Goal: Check status

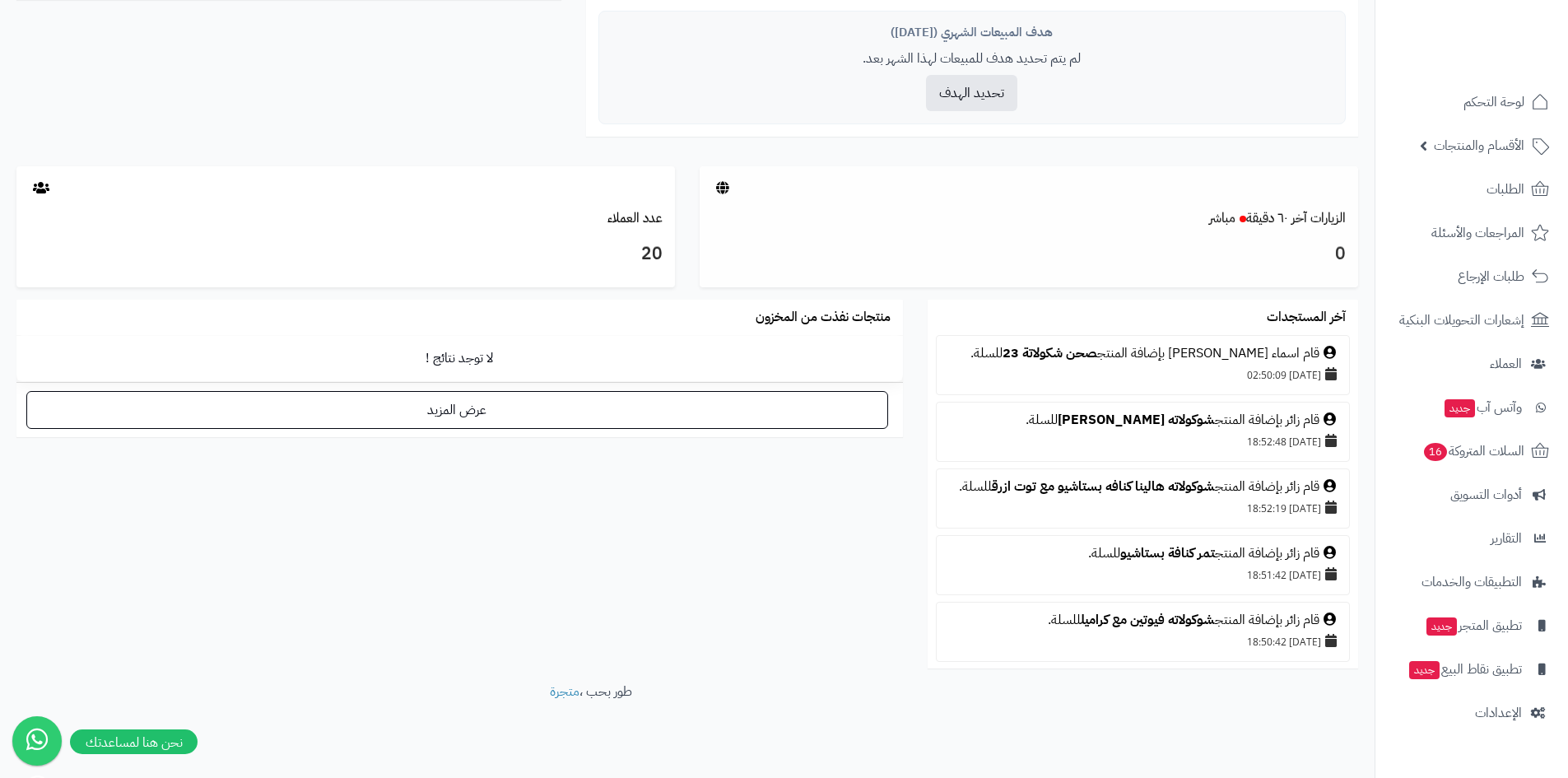
scroll to position [770, 0]
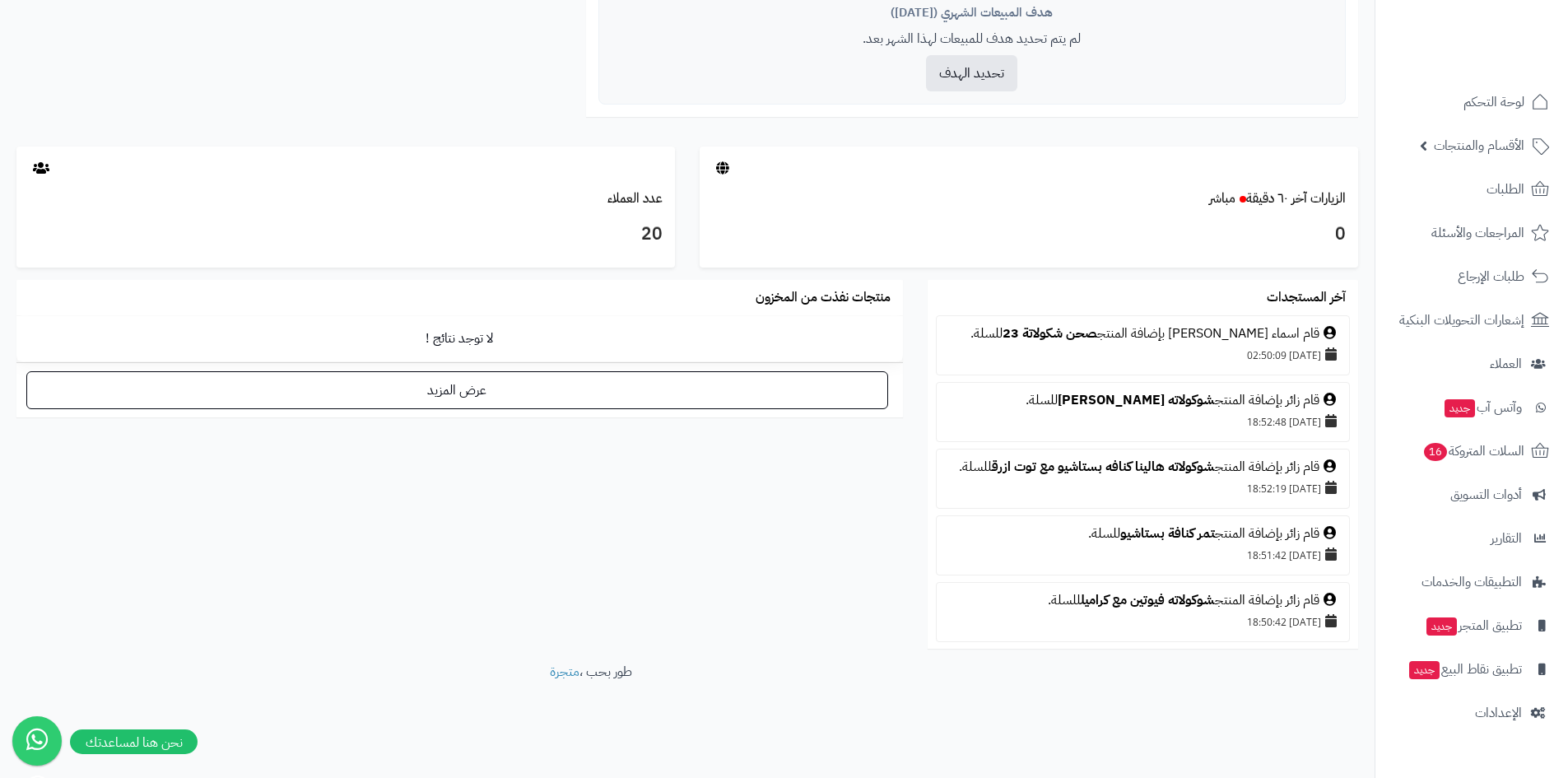
click at [1326, 333] on icon at bounding box center [1329, 332] width 13 height 13
click at [1293, 340] on div "قام اسماء [PERSON_NAME] بإضافة المنتج صحن شكولاتة 23 للسلة." at bounding box center [1143, 333] width 396 height 19
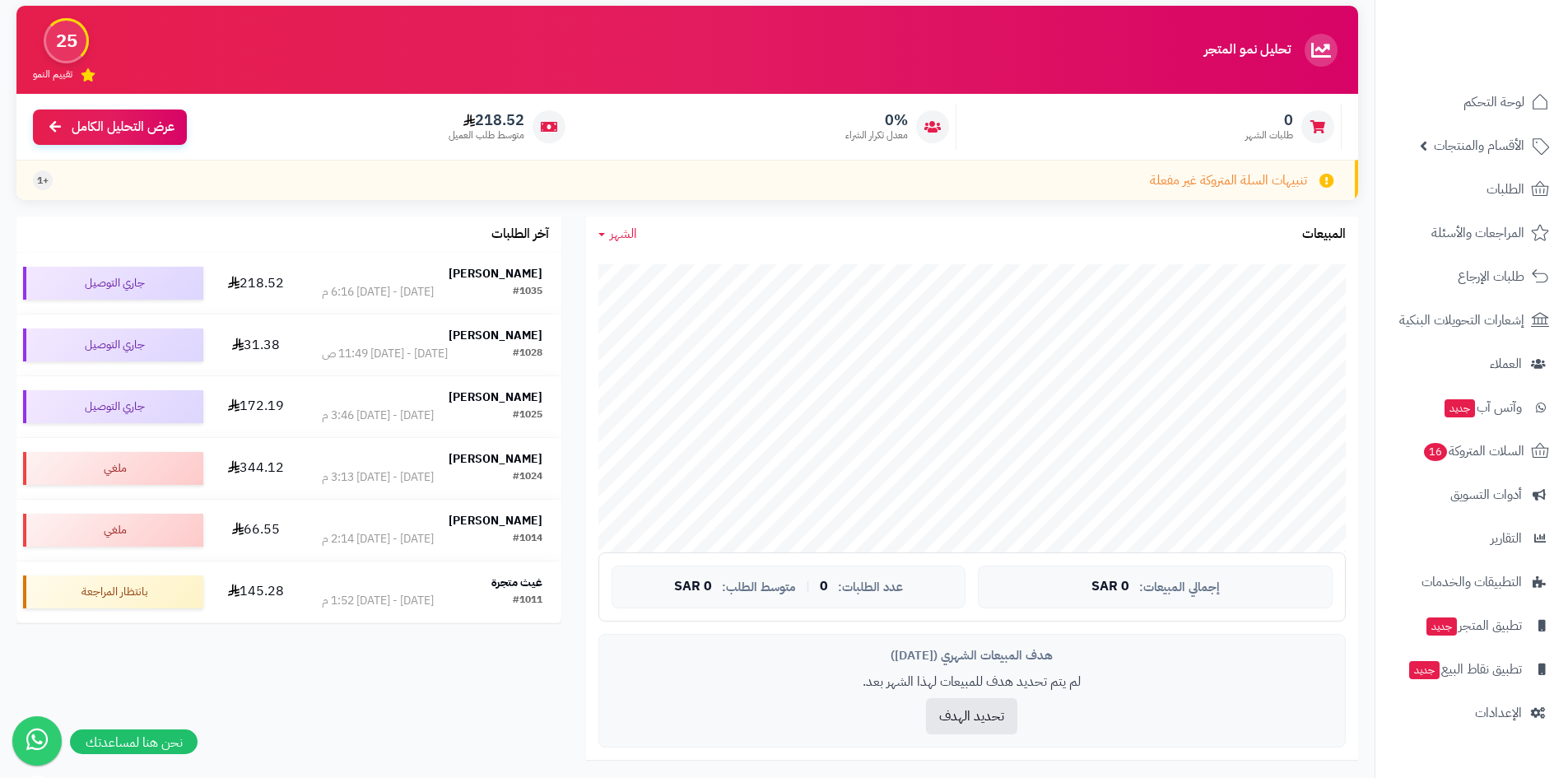
scroll to position [0, 0]
